Goal: Contribute content: Add original content to the website for others to see

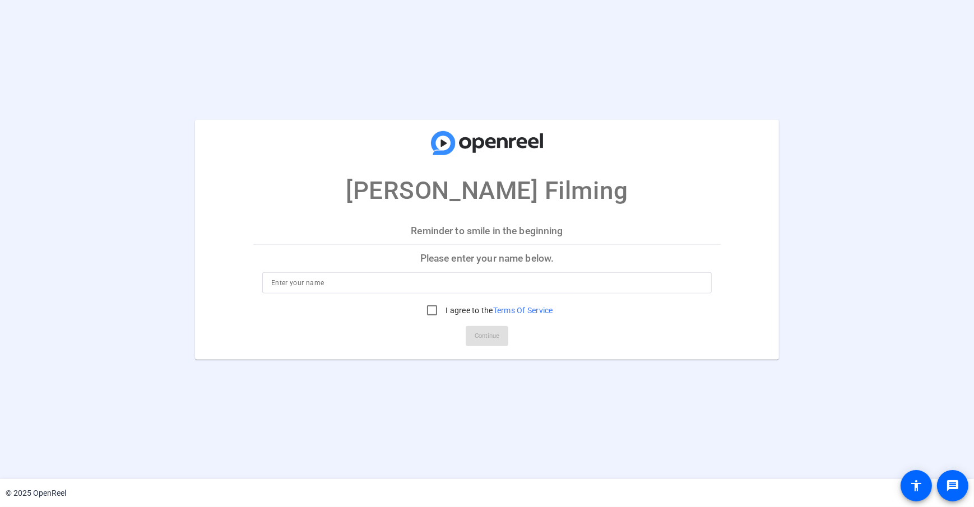
click at [310, 279] on input at bounding box center [486, 282] width 431 height 13
type input "[PERSON_NAME]"
click at [286, 196] on mat-card-title "[PERSON_NAME] Filming" at bounding box center [487, 164] width 584 height 90
click at [426, 312] on input "I agree to the Terms Of Service" at bounding box center [432, 310] width 22 height 22
checkbox input "true"
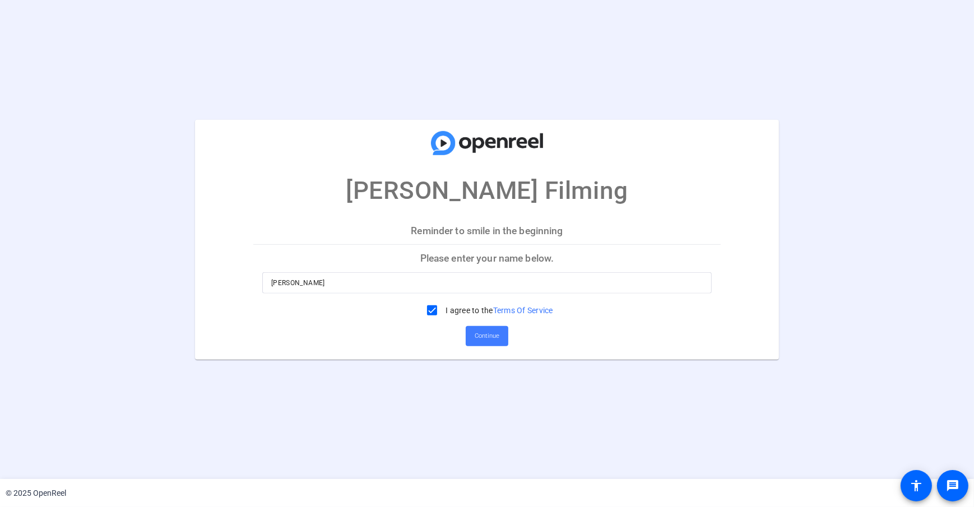
click at [496, 341] on span "Continue" at bounding box center [487, 336] width 25 height 17
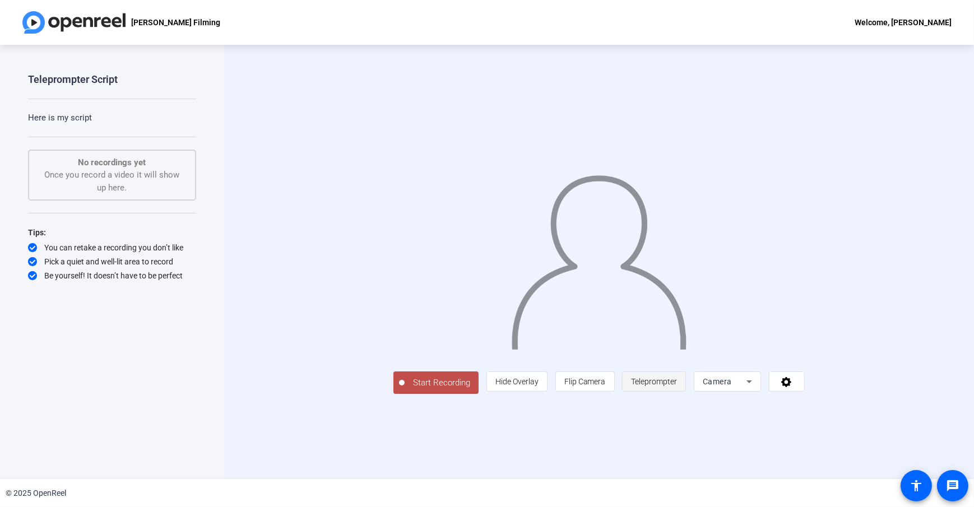
click at [677, 386] on span "Teleprompter" at bounding box center [654, 381] width 46 height 9
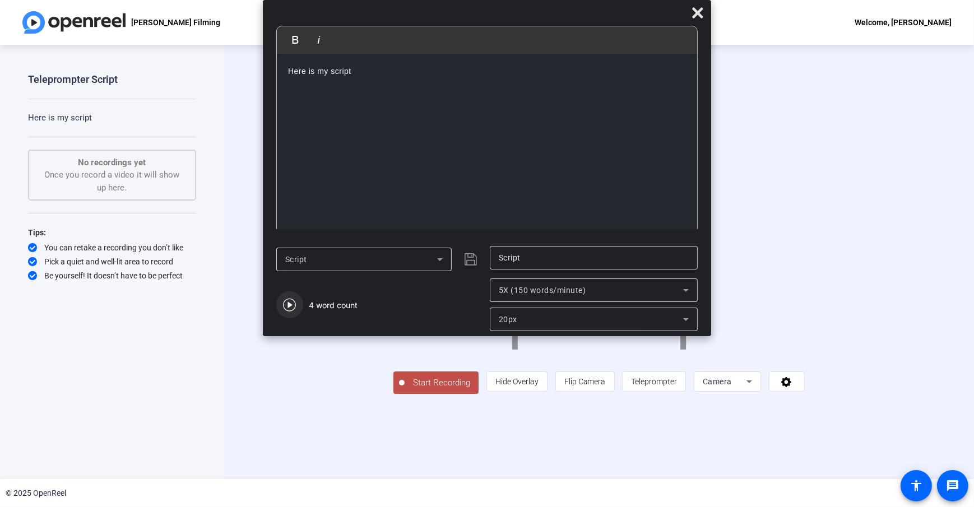
click at [284, 311] on icon "button" at bounding box center [289, 304] width 13 height 13
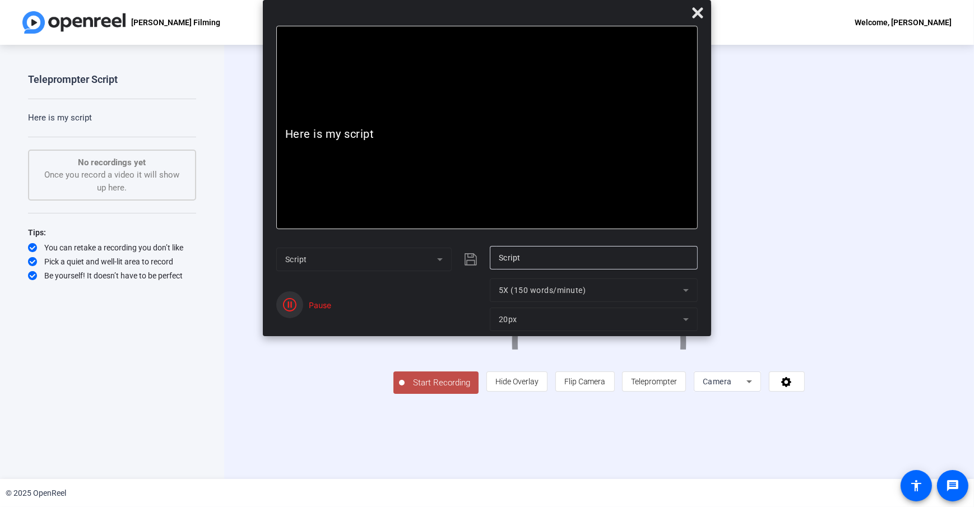
click at [287, 309] on icon "button" at bounding box center [289, 304] width 13 height 13
click at [550, 319] on mat-form-field "20px" at bounding box center [594, 320] width 208 height 24
click at [335, 313] on span "Reset" at bounding box center [330, 311] width 22 height 10
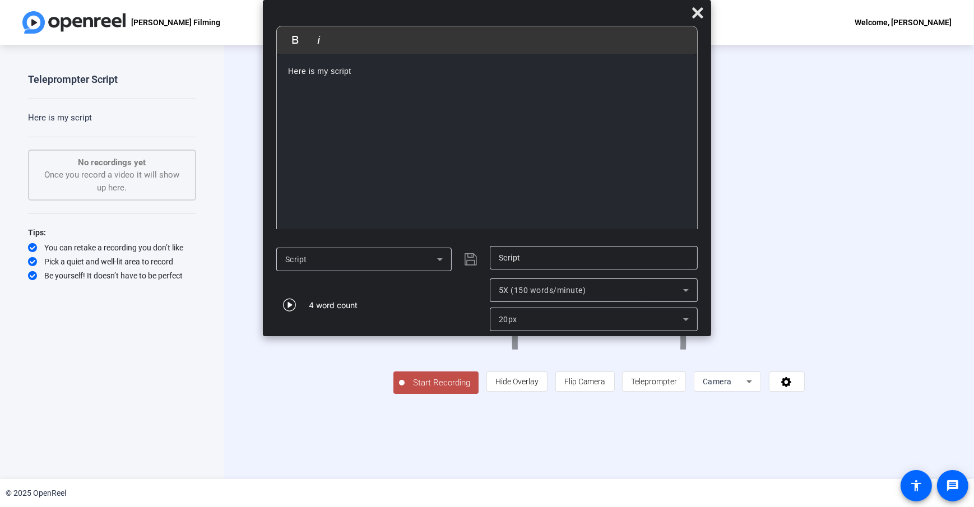
click at [545, 296] on div "5X (150 words/minute)" at bounding box center [591, 290] width 184 height 13
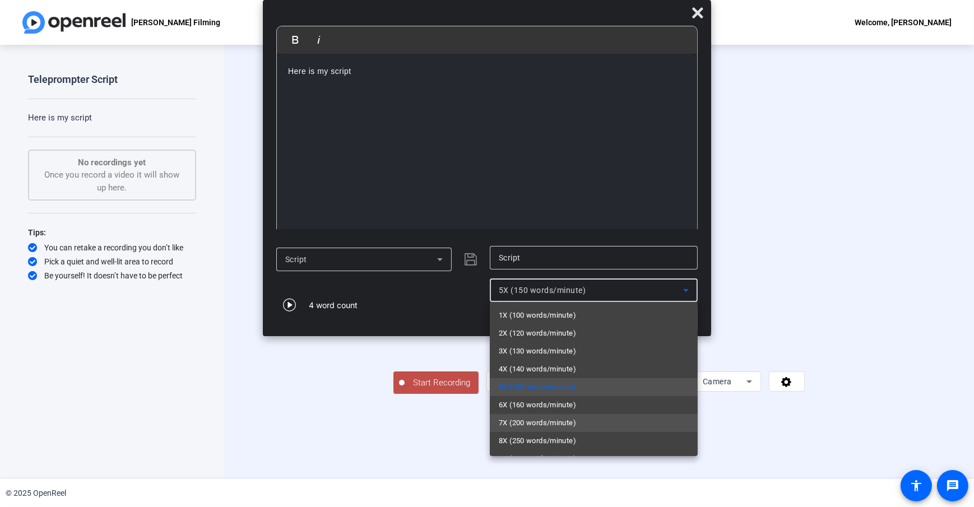
click at [544, 420] on span "7X (200 words/minute)" at bounding box center [537, 422] width 77 height 13
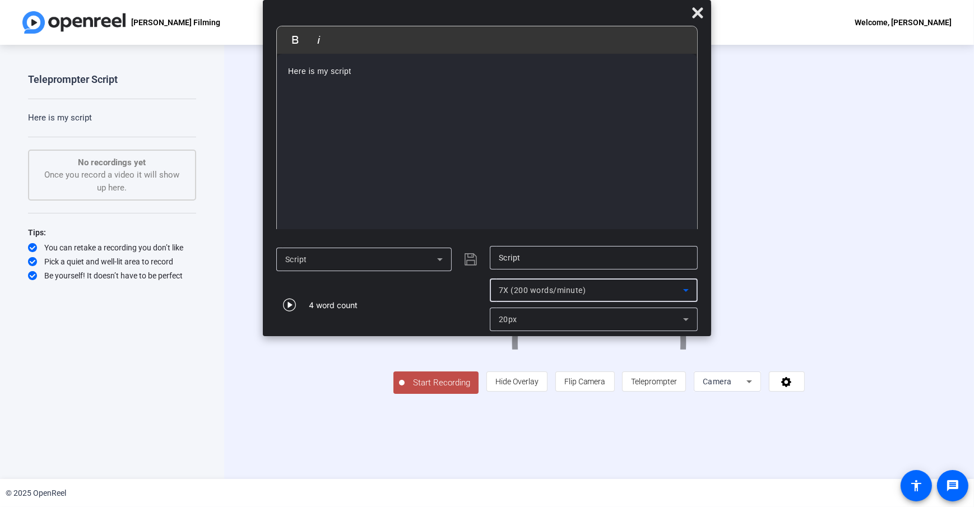
click at [509, 323] on span "20px" at bounding box center [508, 319] width 18 height 9
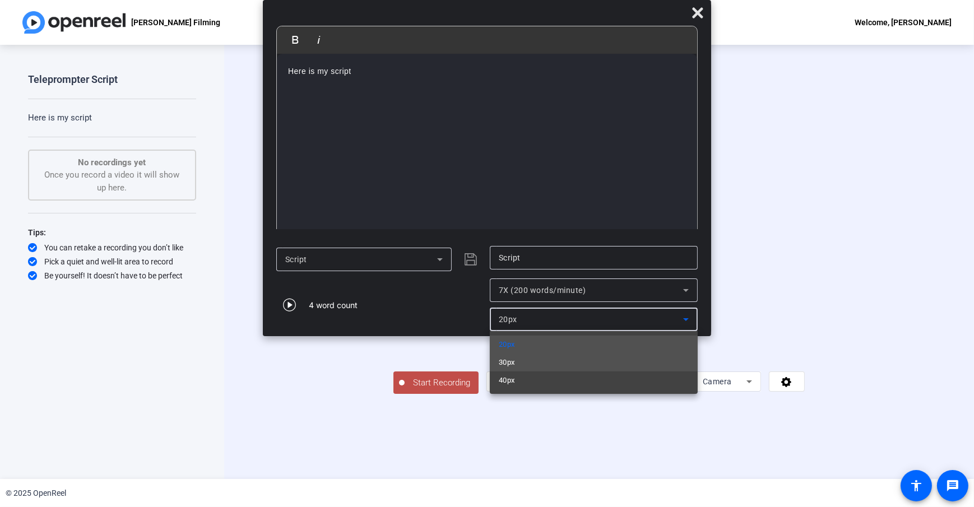
click at [530, 369] on mat-option "30px" at bounding box center [594, 363] width 208 height 18
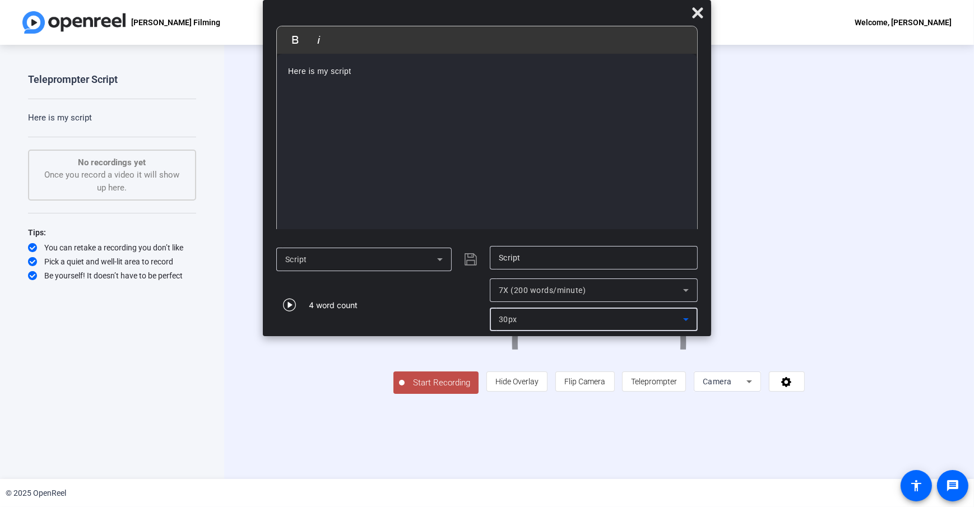
click at [463, 305] on div "4 word count" at bounding box center [380, 305] width 208 height 53
click at [697, 18] on icon at bounding box center [697, 12] width 13 height 13
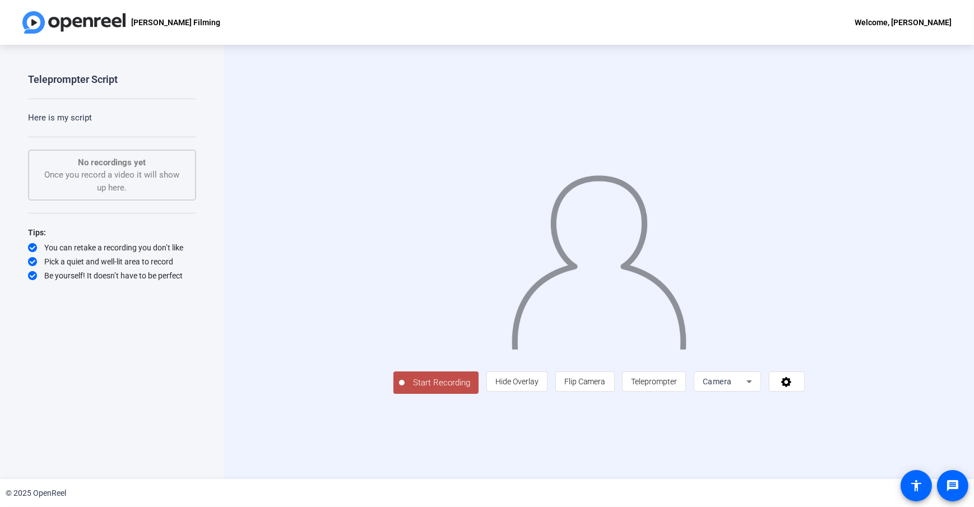
click at [405, 389] on span "Start Recording" at bounding box center [442, 383] width 74 height 13
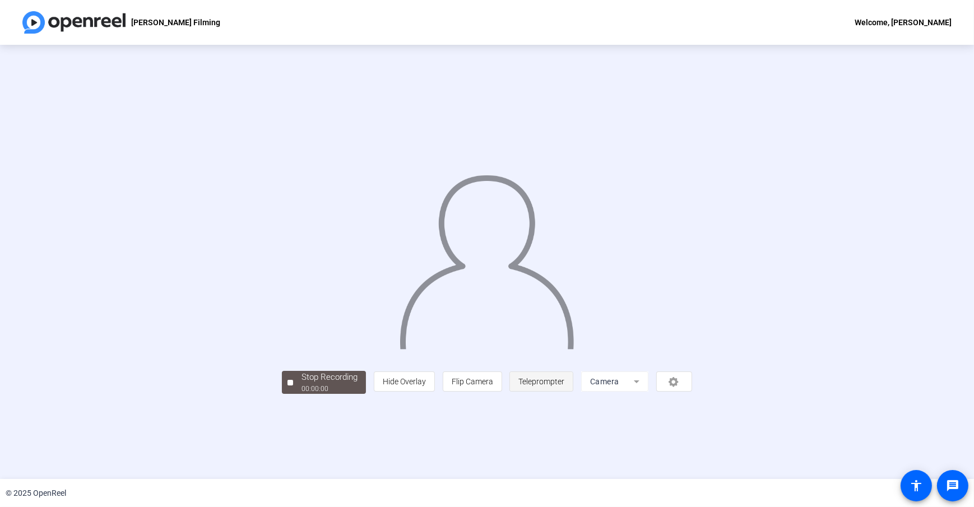
click at [564, 392] on span "Teleprompter" at bounding box center [541, 381] width 46 height 21
click at [564, 386] on span "Teleprompter" at bounding box center [541, 381] width 46 height 9
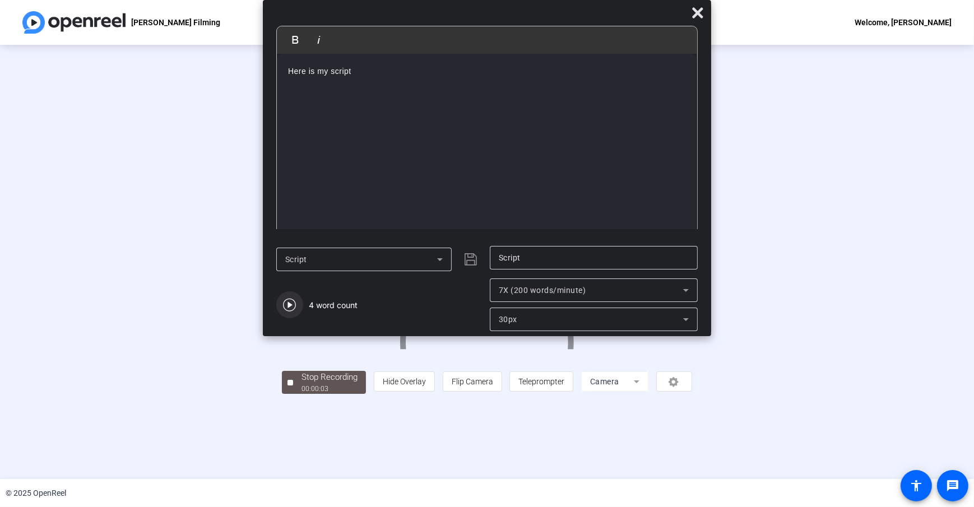
click at [291, 312] on span "button" at bounding box center [289, 304] width 27 height 27
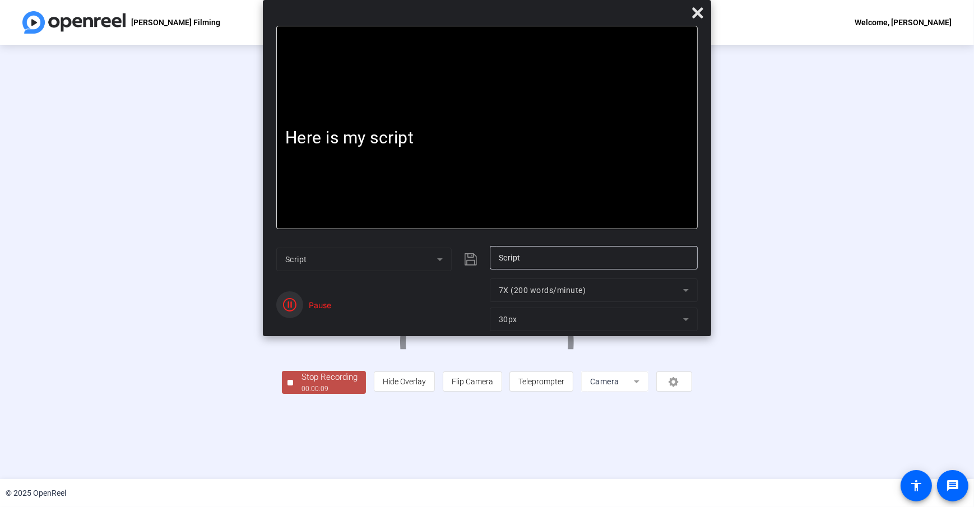
click at [281, 299] on span "button" at bounding box center [289, 304] width 27 height 27
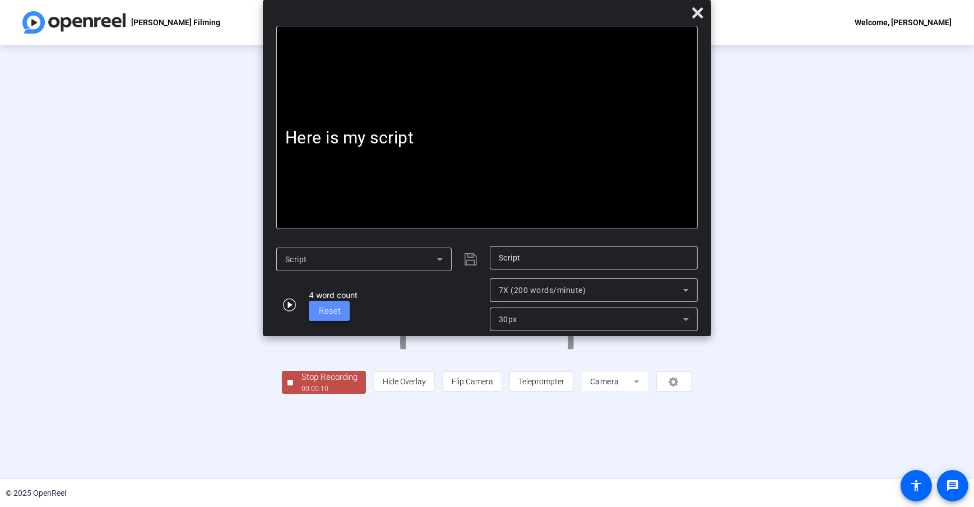
click at [341, 315] on span at bounding box center [329, 311] width 41 height 27
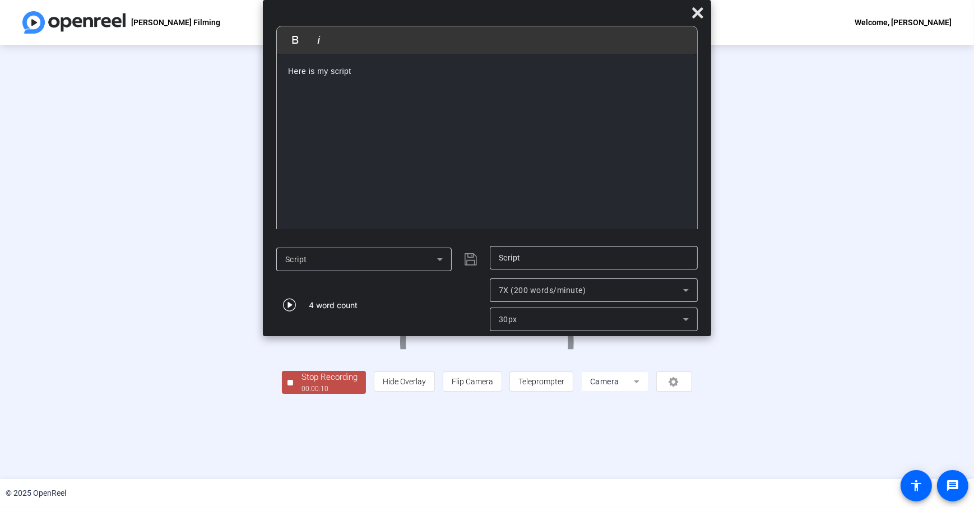
click at [435, 300] on div "4 word count" at bounding box center [380, 305] width 208 height 53
click at [699, 17] on icon at bounding box center [697, 12] width 13 height 13
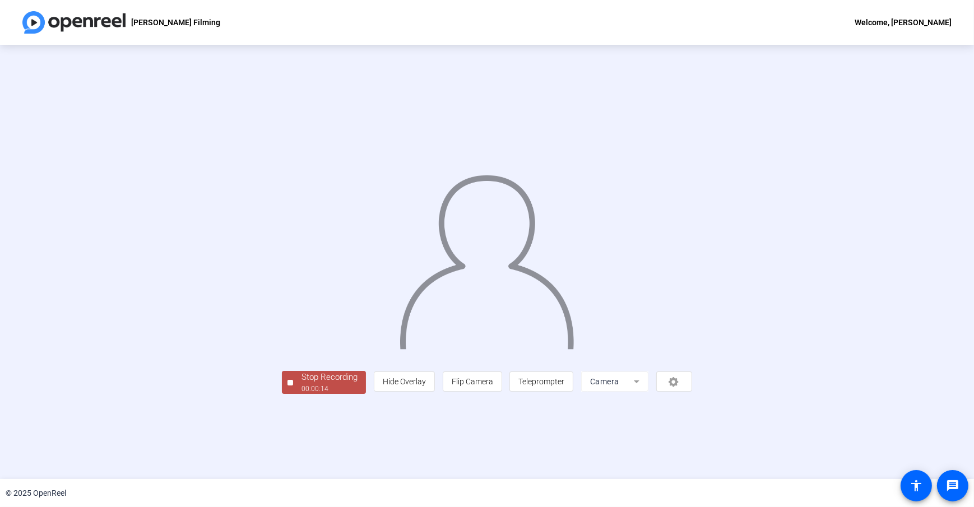
click at [326, 394] on div "Stop Recording 00:00:14 person Hide Overlay flip Flip Camera article Teleprompt…" at bounding box center [487, 381] width 410 height 25
click at [326, 394] on div "Stop Recording 00:00:20 person Hide Overlay flip Flip Camera article Teleprompt…" at bounding box center [487, 381] width 410 height 25
click at [301, 384] on div "Stop Recording" at bounding box center [329, 377] width 56 height 13
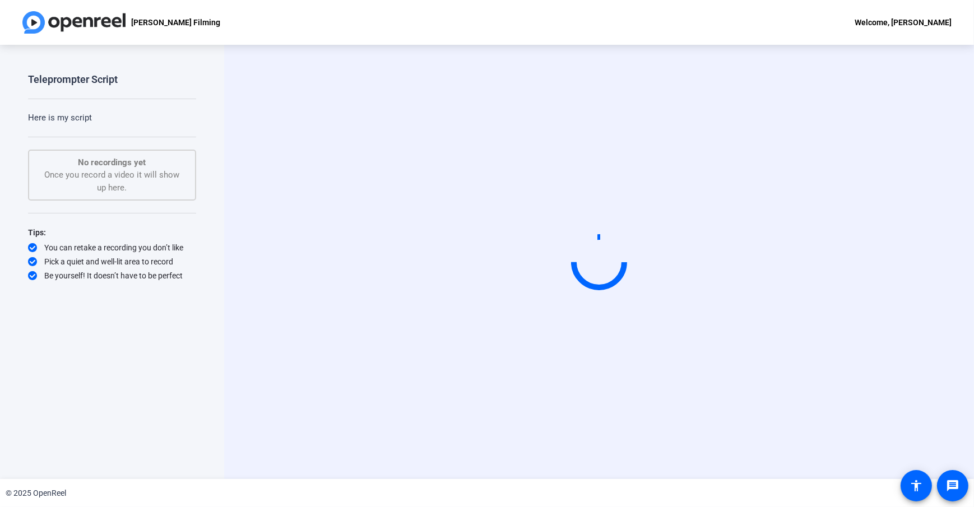
click at [249, 298] on div "Start Recording" at bounding box center [599, 262] width 750 height 434
click at [650, 248] on video at bounding box center [599, 262] width 168 height 95
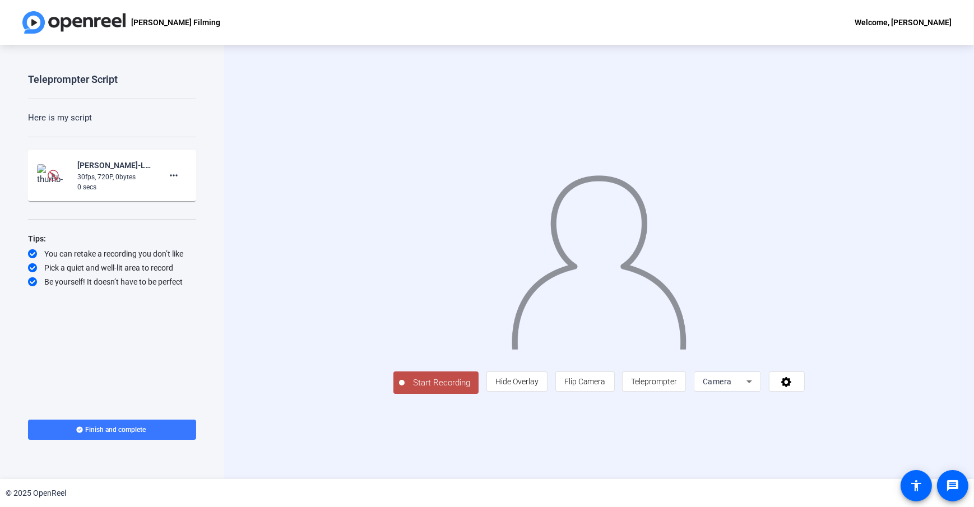
click at [280, 347] on div "Start Recording person Hide Overlay flip Flip Camera article Teleprompter Camera" at bounding box center [598, 262] width 637 height 264
click at [175, 170] on mat-icon "more_horiz" at bounding box center [173, 175] width 13 height 13
click at [249, 192] on div at bounding box center [487, 253] width 974 height 507
click at [115, 169] on div "[PERSON_NAME]-Leader Testimonial-[PERSON_NAME] Filming-1756129127376-webcam" at bounding box center [114, 165] width 75 height 13
click at [174, 177] on mat-icon "more_horiz" at bounding box center [173, 175] width 13 height 13
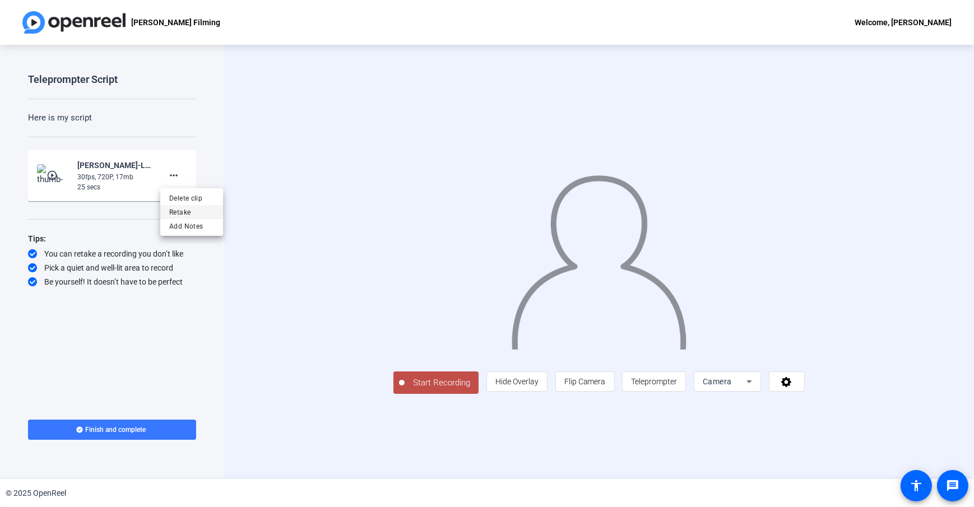
click at [186, 212] on span "Retake" at bounding box center [191, 212] width 45 height 13
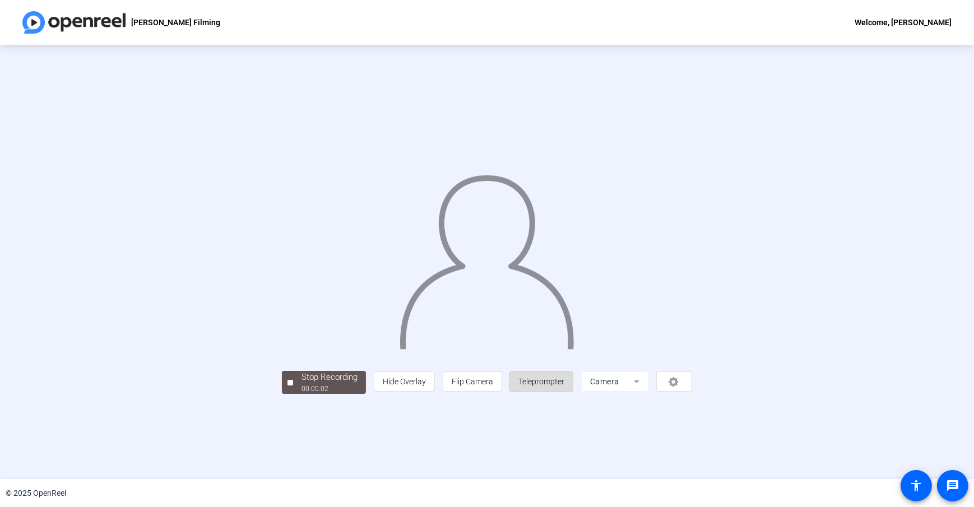
click at [564, 386] on span "Teleprompter" at bounding box center [541, 381] width 46 height 9
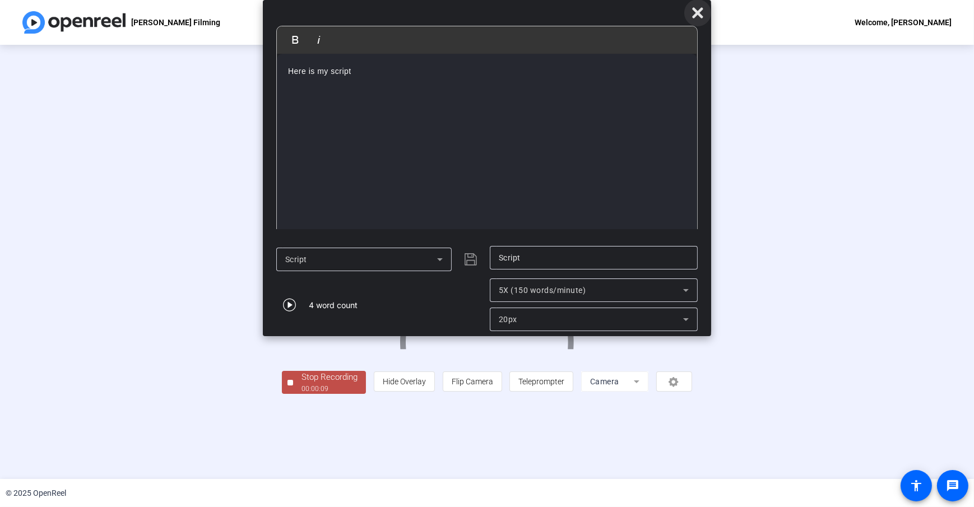
click at [699, 7] on icon at bounding box center [697, 12] width 13 height 13
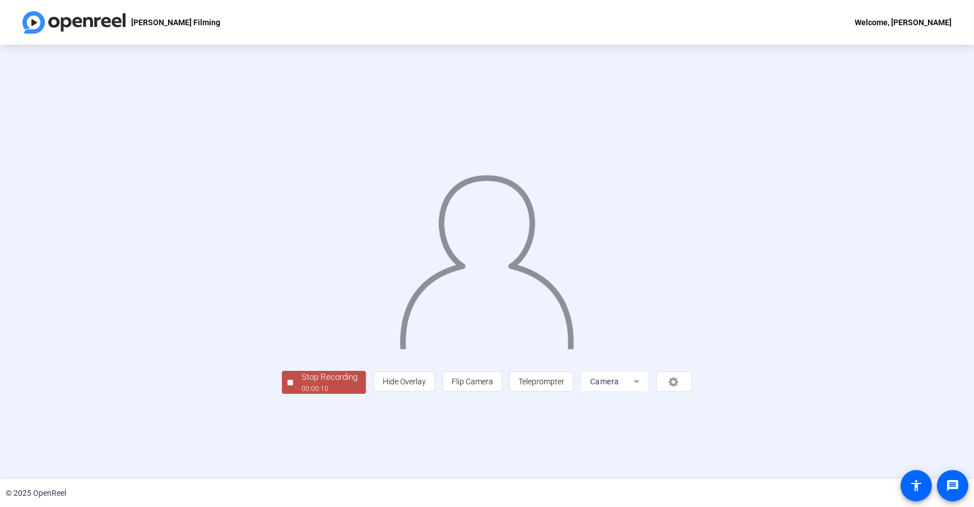
click at [424, 394] on div "Stop Recording 00:00:10 person Hide Overlay flip Flip Camera article Teleprompt…" at bounding box center [487, 381] width 410 height 25
click at [425, 394] on div "Stop Recording 00:00:14 person Hide Overlay flip Flip Camera article Teleprompt…" at bounding box center [487, 381] width 410 height 25
click at [420, 394] on div "Stop Recording 00:00:15 person Hide Overlay flip Flip Camera article Teleprompt…" at bounding box center [487, 381] width 410 height 25
click at [409, 394] on div "Stop Recording 00:00:18 person Hide Overlay flip Flip Camera article Teleprompt…" at bounding box center [487, 381] width 410 height 25
click at [282, 394] on div "Stop Recording 00:00:19 person Hide Overlay flip Flip Camera article Teleprompt…" at bounding box center [487, 381] width 410 height 25
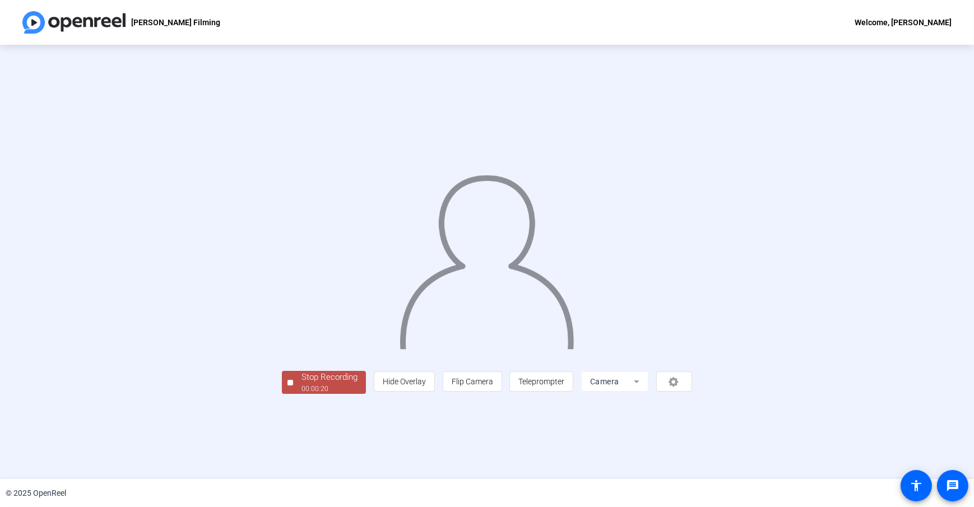
click at [378, 394] on div "Stop Recording 00:00:20 person Hide Overlay flip Flip Camera article Teleprompt…" at bounding box center [487, 381] width 410 height 25
click at [119, 364] on div "Stop Recording 00:00:20 person Hide Overlay flip Flip Camera article Teleprompt…" at bounding box center [487, 262] width 828 height 264
click at [301, 394] on div "00:00:23" at bounding box center [329, 389] width 56 height 10
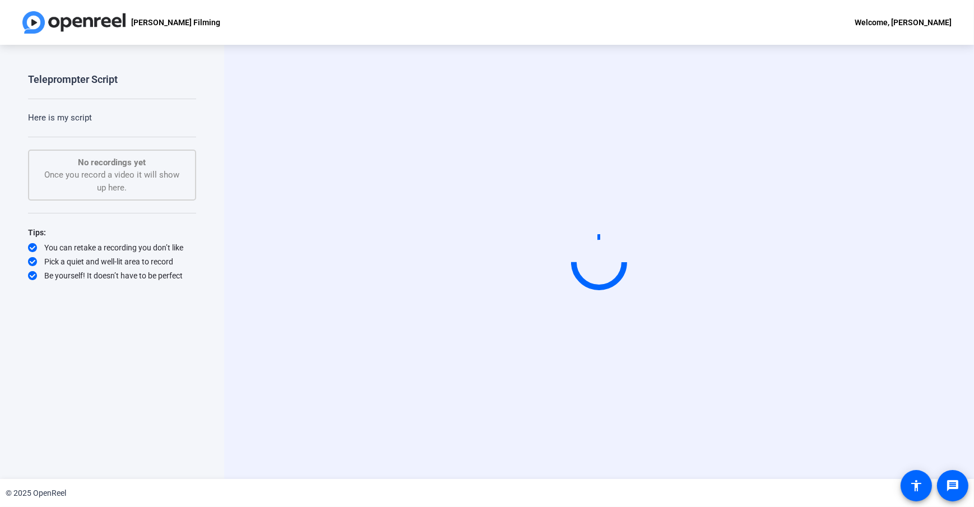
click at [262, 305] on div "Start Recording person Hide Overlay flip Flip Camera article Teleprompter Camera" at bounding box center [599, 262] width 750 height 434
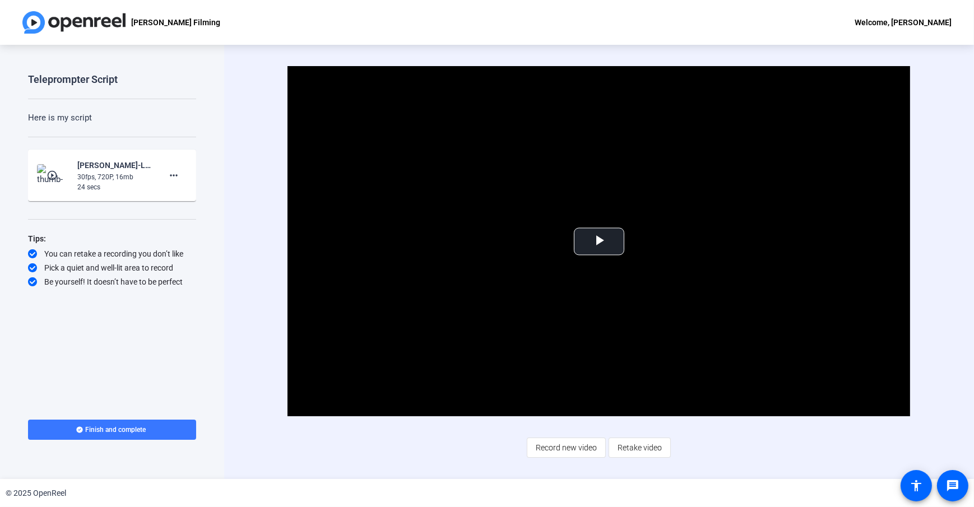
click at [262, 260] on div "Video Player is loading. Play Video Play Mute Current Time 0:00 / Duration 0:23…" at bounding box center [599, 262] width 750 height 434
click at [146, 439] on span at bounding box center [112, 429] width 168 height 27
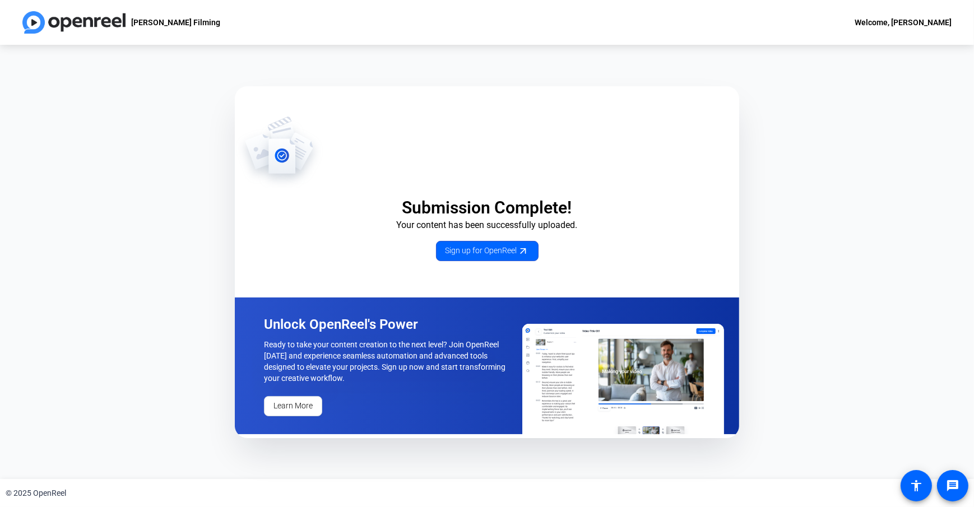
click at [209, 180] on div "Submission Complete! Your content has been successfully uploaded. Sign up for O…" at bounding box center [487, 262] width 974 height 434
